Goal: Find specific page/section: Find specific page/section

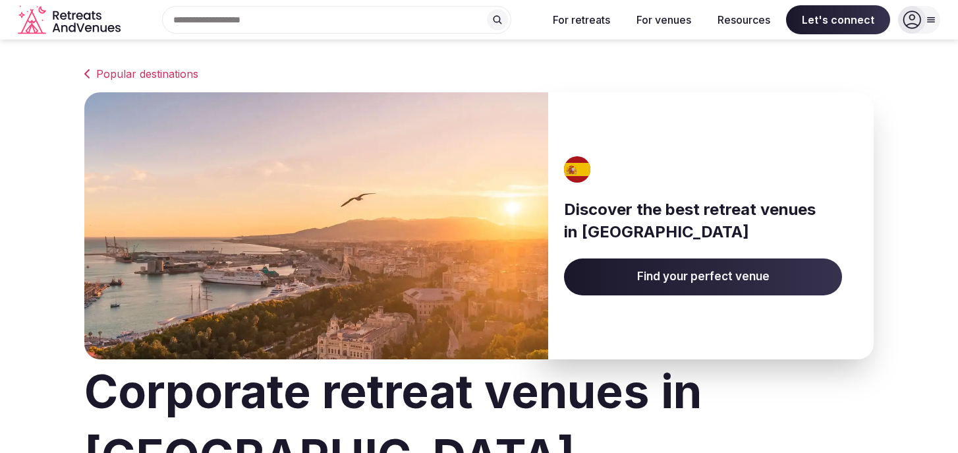
click at [222, 22] on div "Search Popular Destinations [GEOGRAPHIC_DATA], [GEOGRAPHIC_DATA] [GEOGRAPHIC_DA…" at bounding box center [331, 20] width 411 height 28
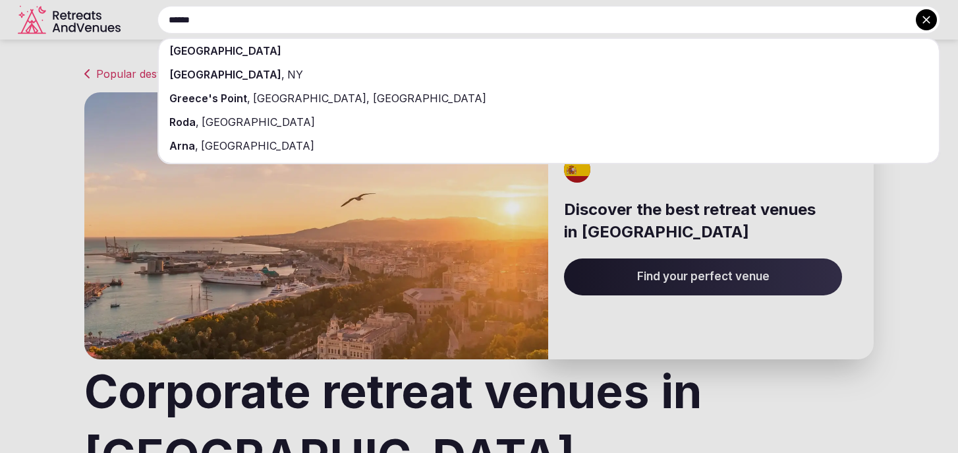
type input "******"
click at [227, 45] on div "[GEOGRAPHIC_DATA]" at bounding box center [549, 51] width 780 height 24
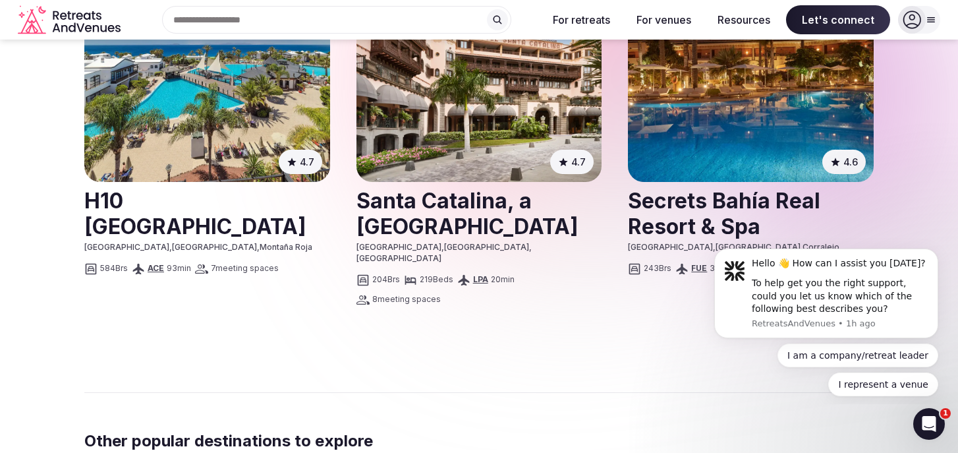
scroll to position [1752, 0]
